Goal: Check status: Check status

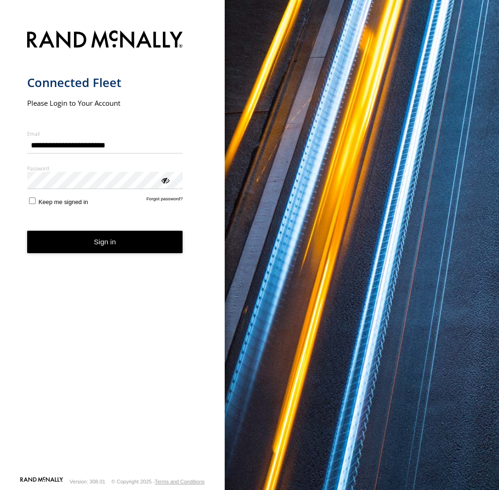
type input "**********"
click at [132, 242] on button "Sign in" at bounding box center [105, 242] width 156 height 23
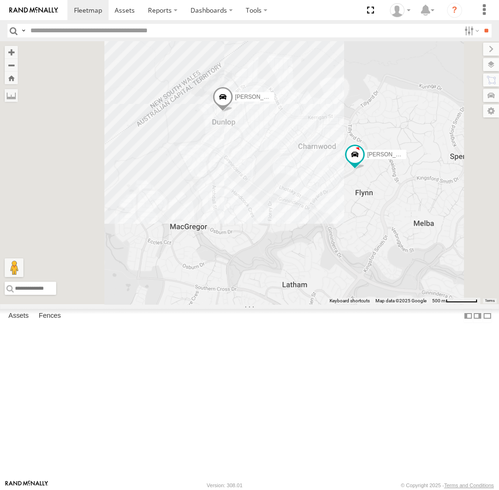
drag, startPoint x: 319, startPoint y: 127, endPoint x: 359, endPoint y: 203, distance: 85.8
click at [359, 203] on div "Triton [PERSON_NAME] [PERSON_NAME] [PERSON_NAME] [PERSON_NAME]" at bounding box center [249, 172] width 499 height 263
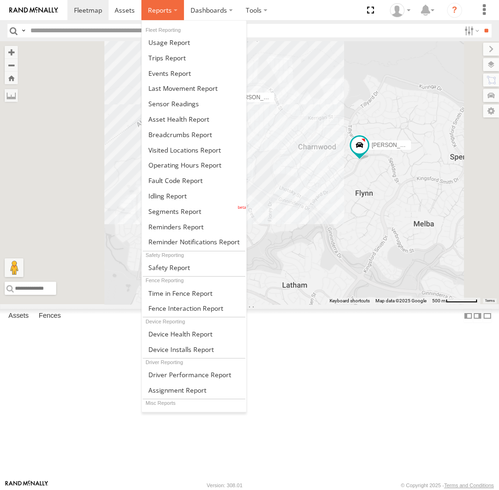
click at [167, 7] on span at bounding box center [160, 10] width 24 height 9
click at [176, 134] on span at bounding box center [180, 134] width 64 height 9
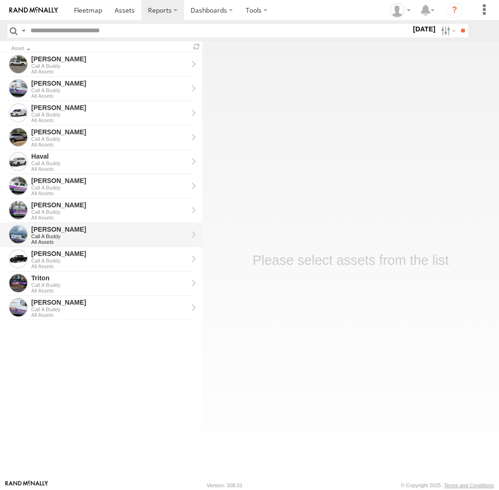
click at [96, 234] on div "Call A Buddy" at bounding box center [109, 237] width 156 height 6
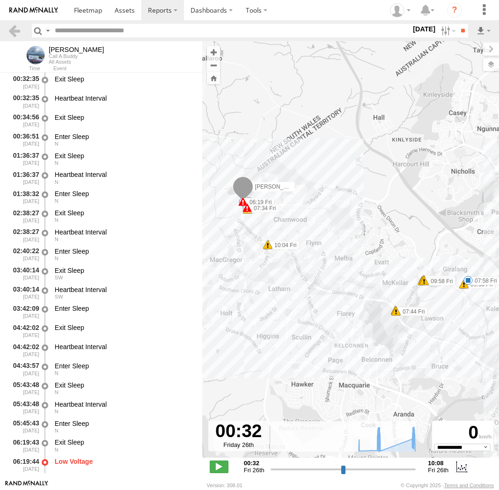
select select "**********"
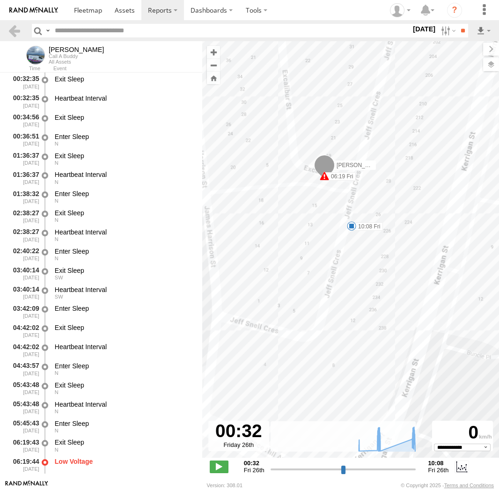
drag, startPoint x: 263, startPoint y: 155, endPoint x: 381, endPoint y: 354, distance: 231.2
click at [381, 354] on div "Jamie 06:19 Fri 06:23 Fri 07:34 Fri 07:44 Fri 07:44 Fri 07:45 Fri 07:45 Fri 07:…" at bounding box center [350, 254] width 297 height 426
click at [355, 223] on span at bounding box center [351, 225] width 9 height 9
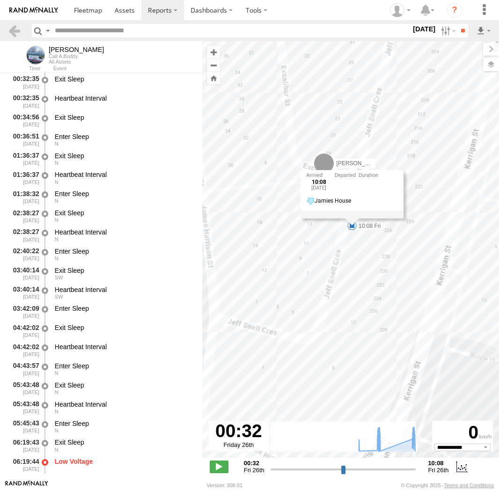
click at [352, 219] on div "10:08 Fri 26th Sep Jamies House" at bounding box center [351, 194] width 103 height 49
click at [350, 306] on div "Jamie 06:19 Fri 06:23 Fri 07:34 Fri 07:44 Fri 07:44 Fri 07:45 Fri 07:45 Fri 07:…" at bounding box center [350, 254] width 297 height 426
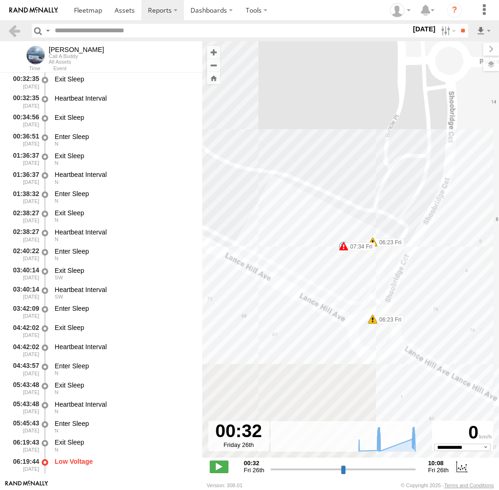
drag, startPoint x: 307, startPoint y: 238, endPoint x: 416, endPoint y: 268, distance: 113.7
click at [470, 279] on div "Jamie 06:19 Fri 06:23 Fri 07:34 Fri 07:44 Fri 07:44 Fri 07:45 Fri 07:45 Fri 07:…" at bounding box center [350, 254] width 297 height 426
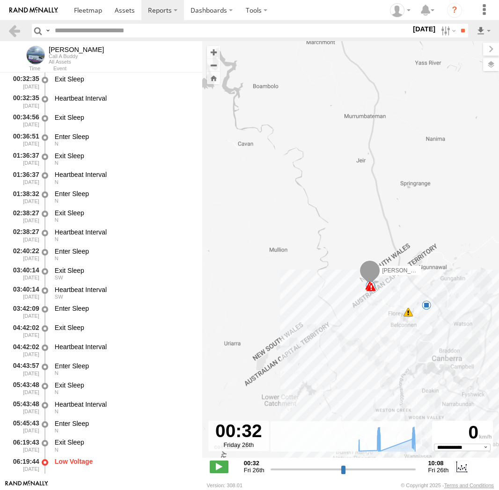
drag, startPoint x: 397, startPoint y: 351, endPoint x: 343, endPoint y: 333, distance: 56.8
click at [343, 333] on div "Jamie 06:19 Fri 06:23 Fri 07:34 Fri 07:58 Fri 10:08 Fri 8 7" at bounding box center [350, 254] width 297 height 426
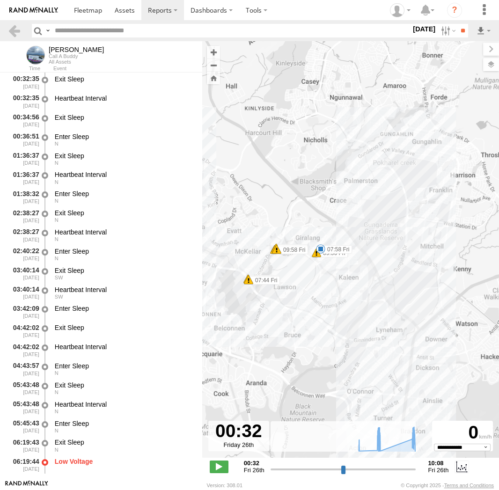
click at [321, 248] on span at bounding box center [320, 248] width 9 height 9
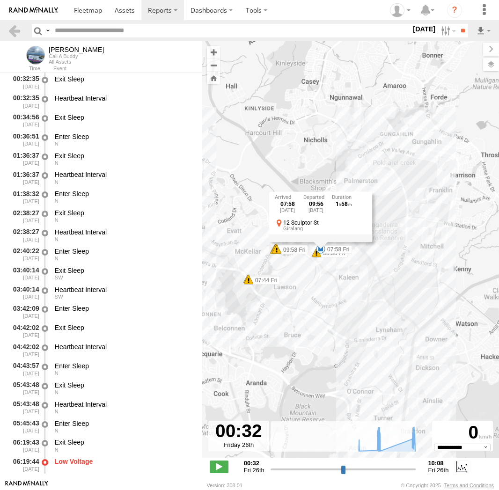
click at [321, 242] on div "07:58 Fri 26th Sep 09:56 Fri 26th Sep 1 58 12 Sculptor St Giralang" at bounding box center [320, 217] width 103 height 50
click at [319, 270] on div "Jamie 06:19 Fri 06:23 Fri 07:34 Fri 07:58 Fri 10:08 Fri 07:44 Fri 07:44 Fri 07:…" at bounding box center [350, 254] width 297 height 426
